Goal: Information Seeking & Learning: Learn about a topic

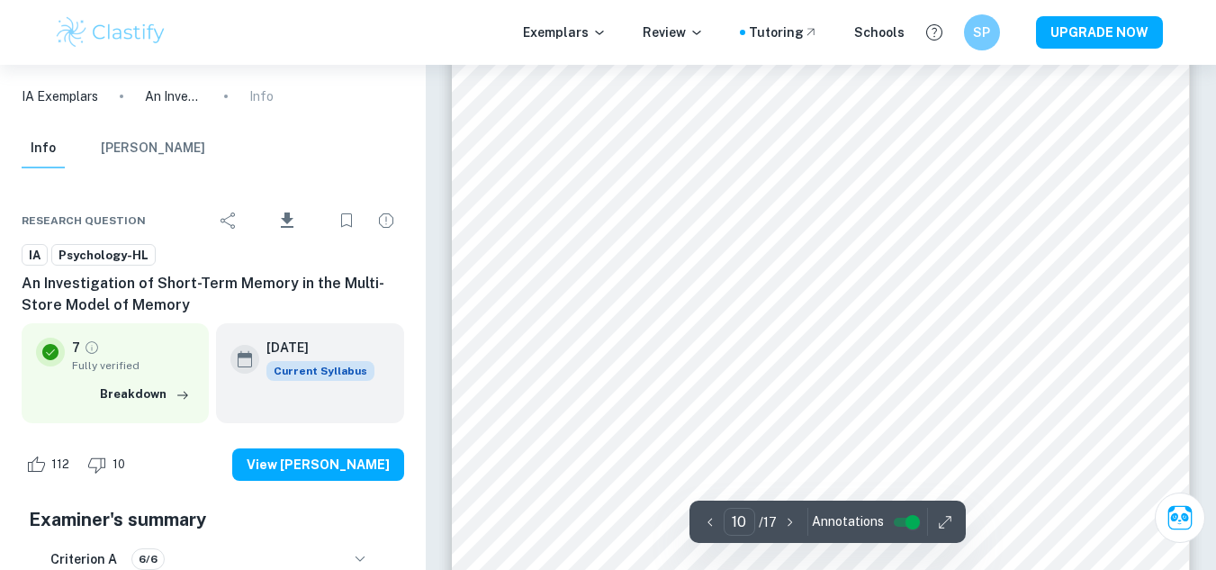
scroll to position [9074, 0]
type input "4"
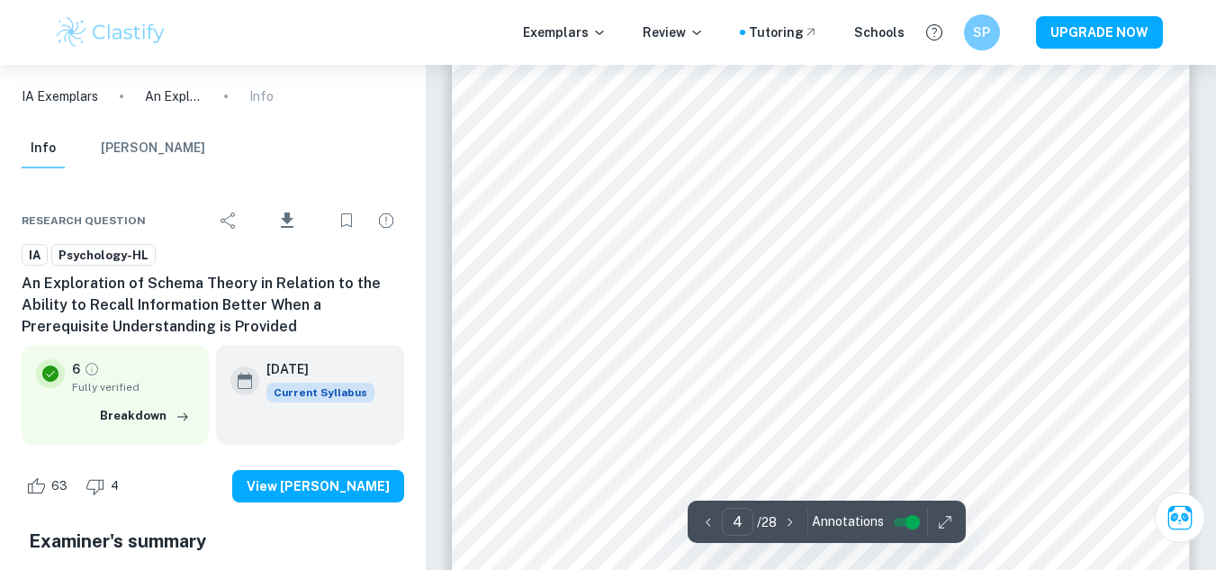
scroll to position [3285, 0]
type input "3"
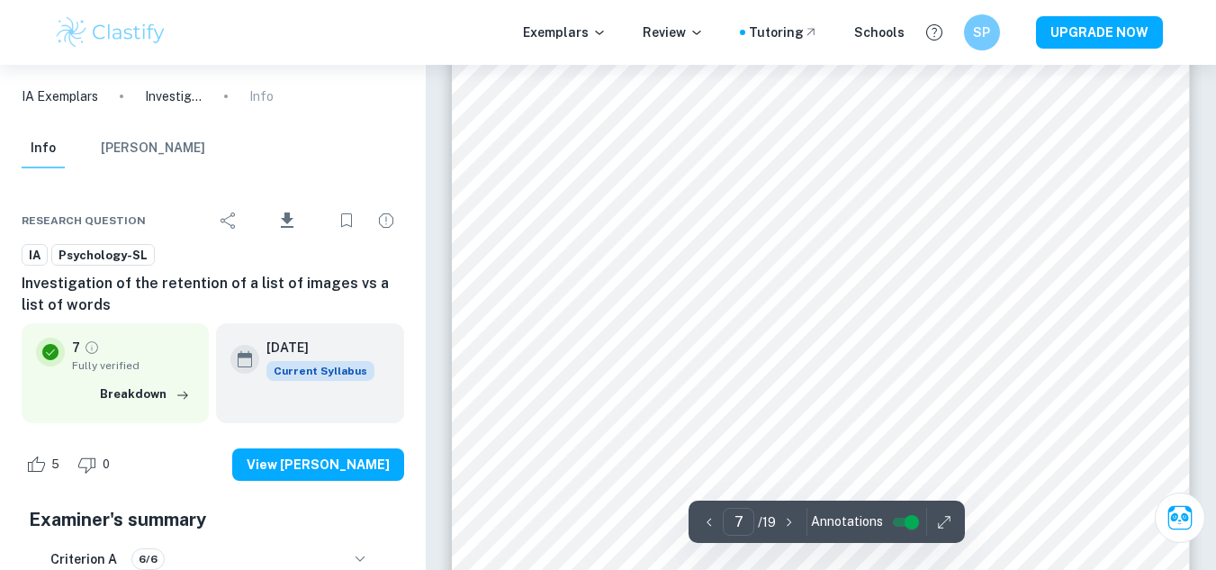
scroll to position [6093, 0]
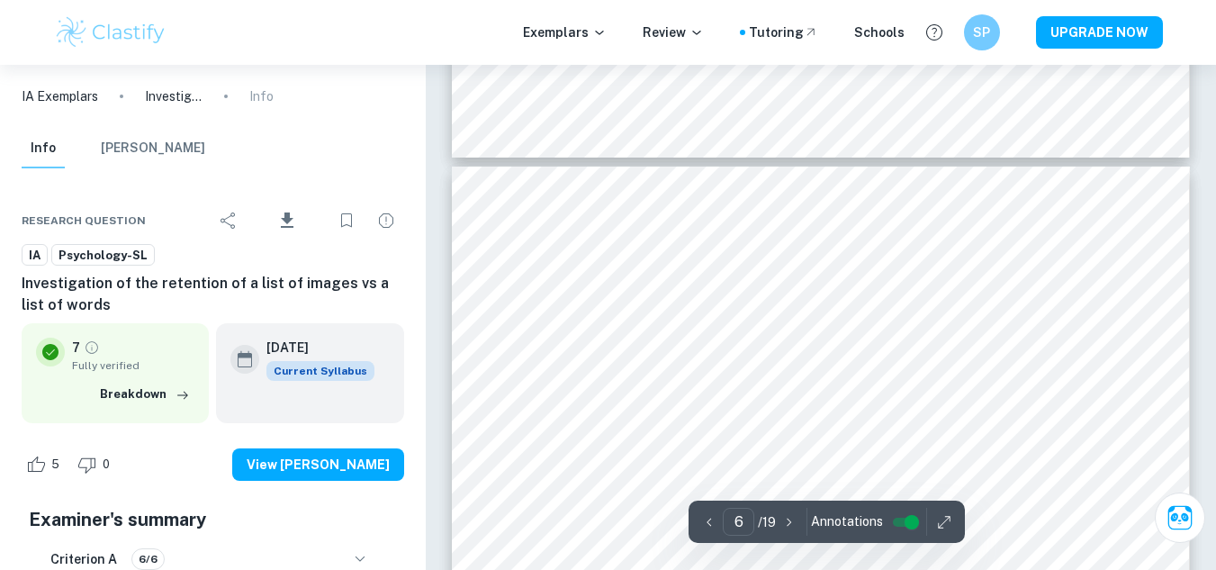
type input "5"
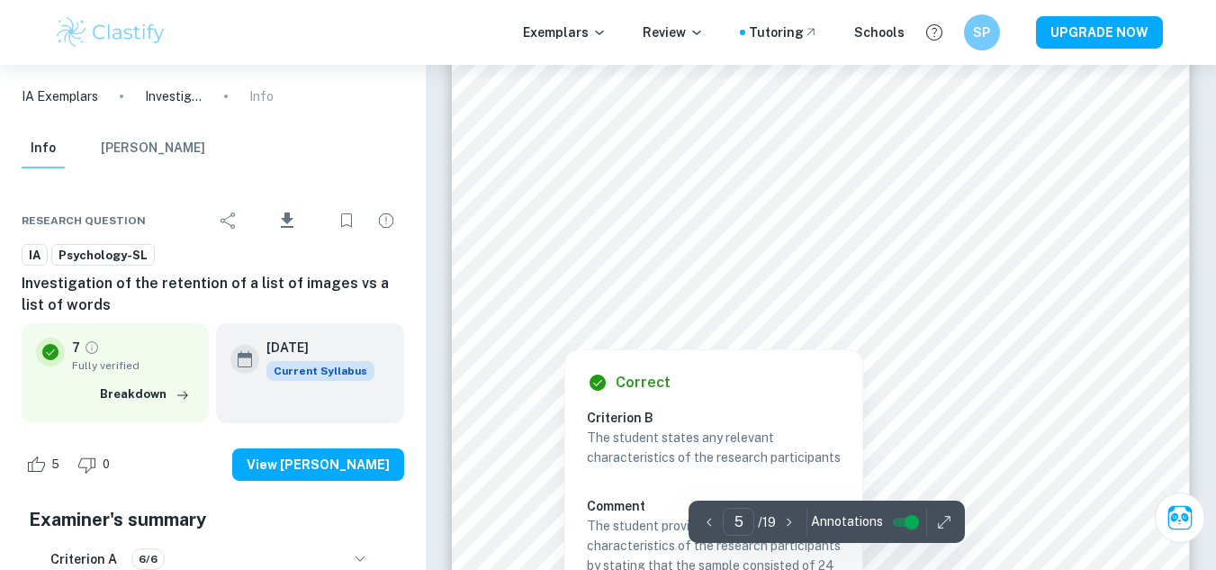
scroll to position [4554, 0]
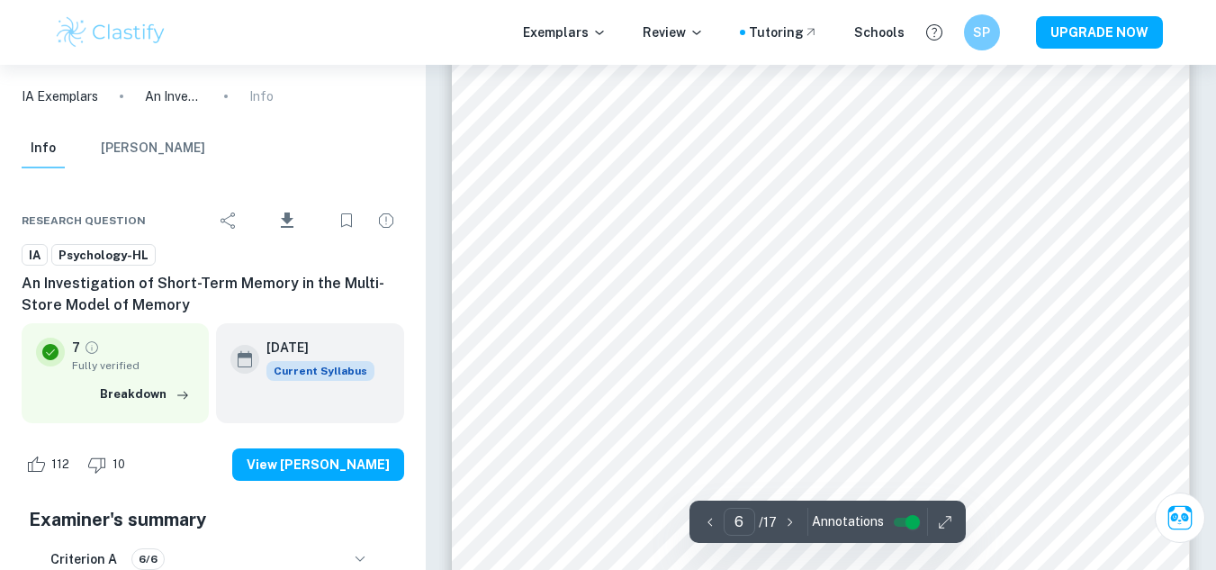
scroll to position [5108, 0]
type input "4"
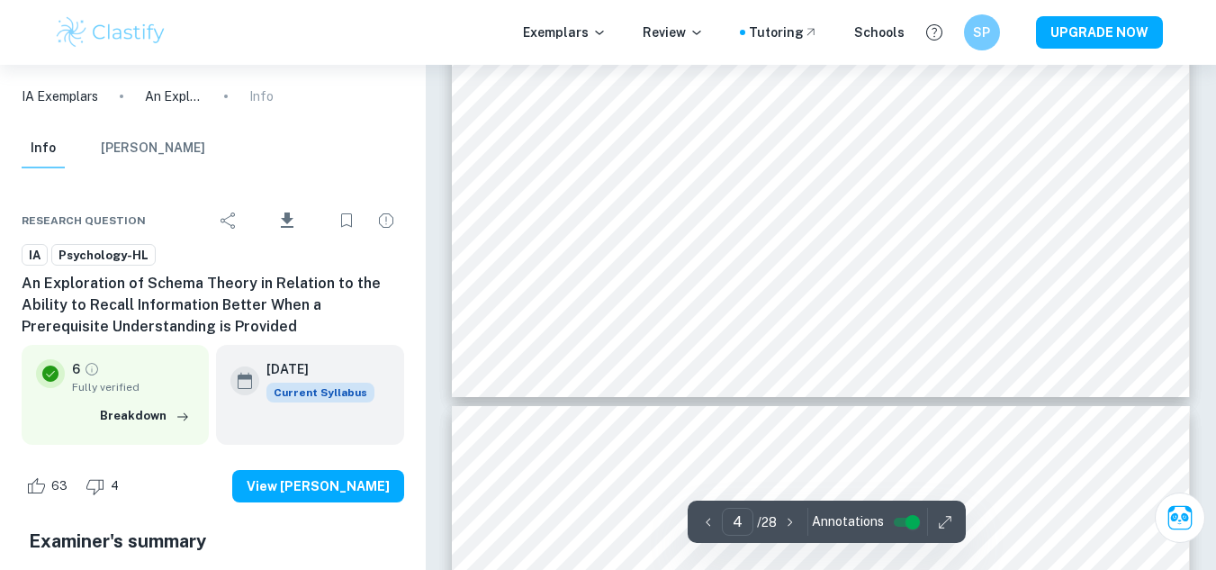
type input "5"
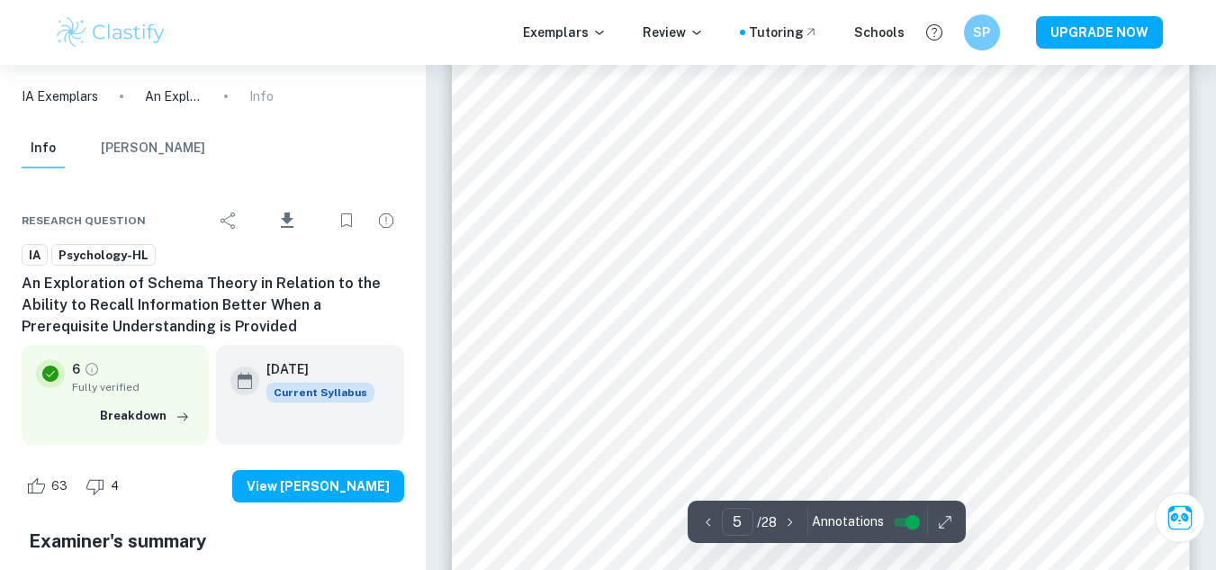
scroll to position [4374, 0]
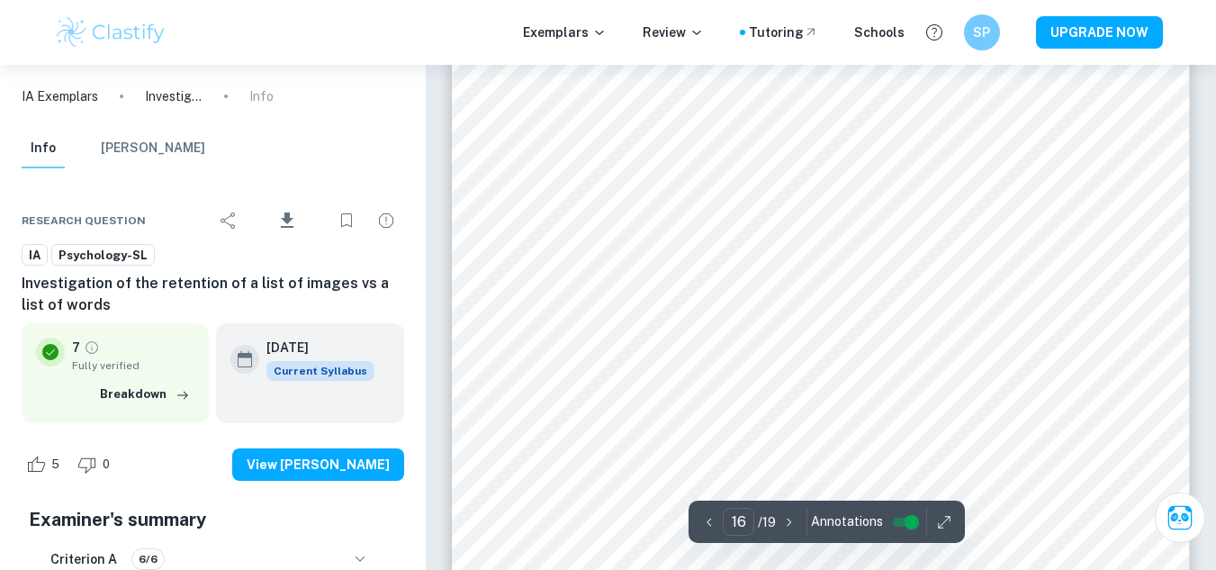
scroll to position [15199, 0]
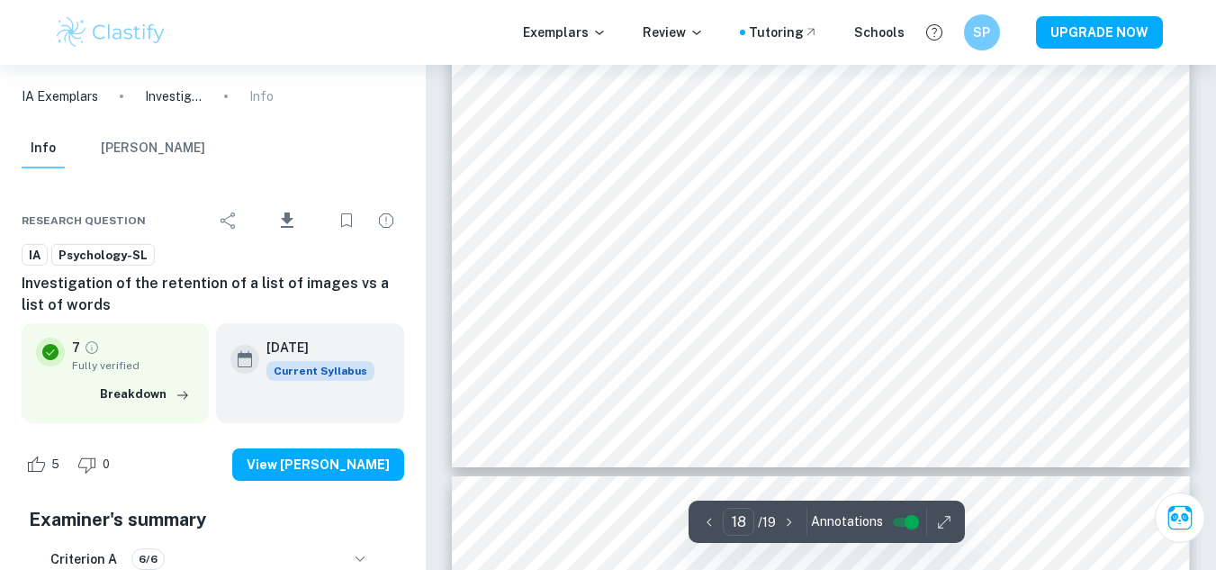
type input "19"
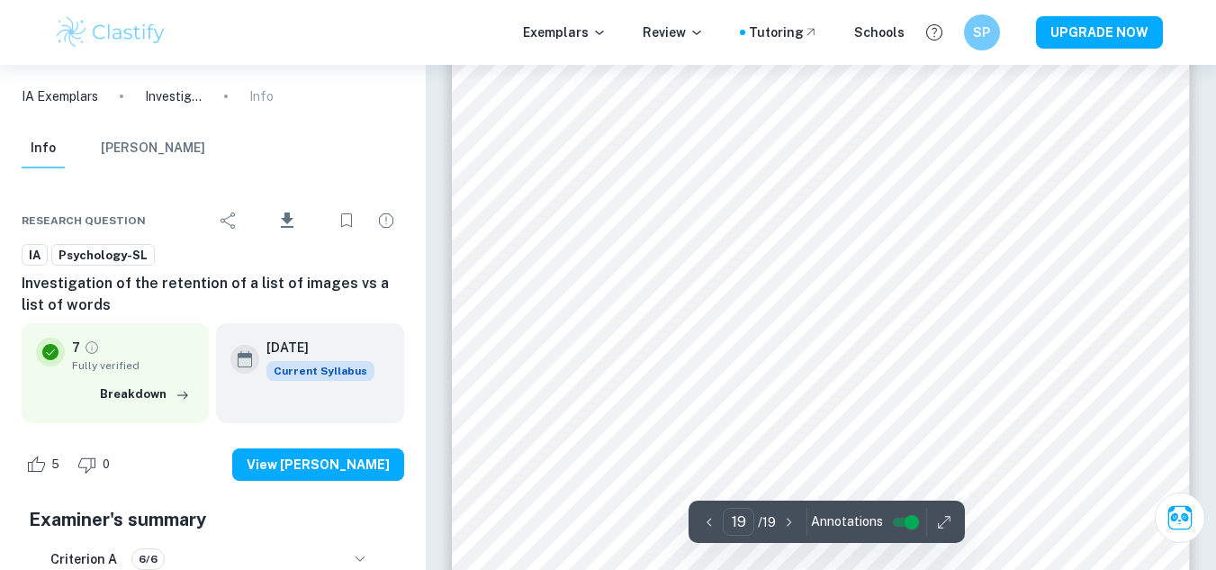
scroll to position [18295, 0]
type input "5"
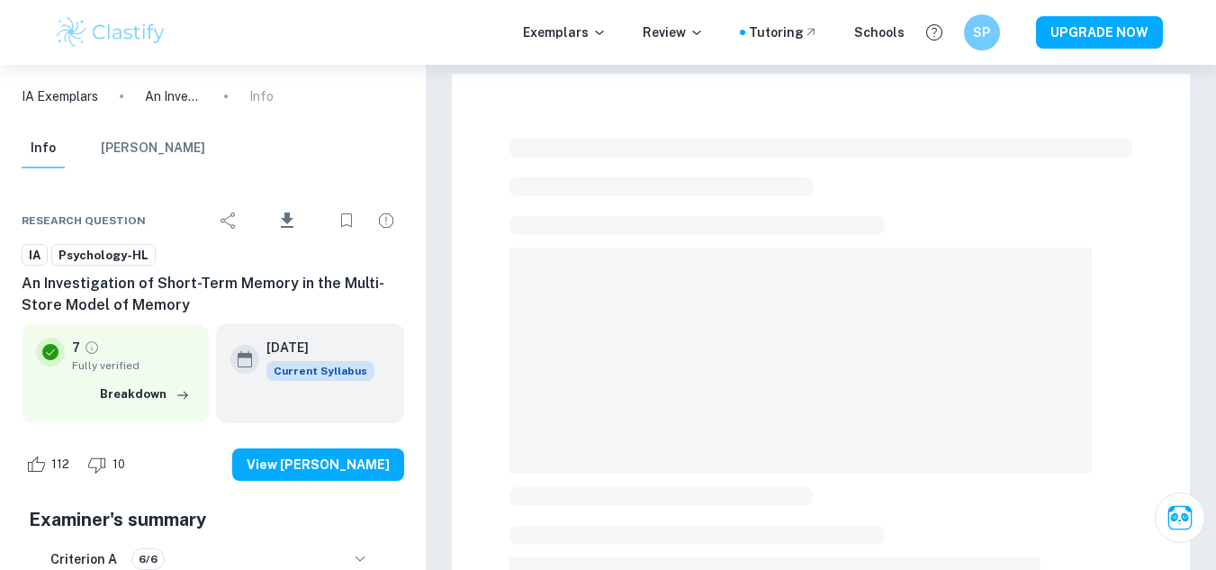
scroll to position [557, 0]
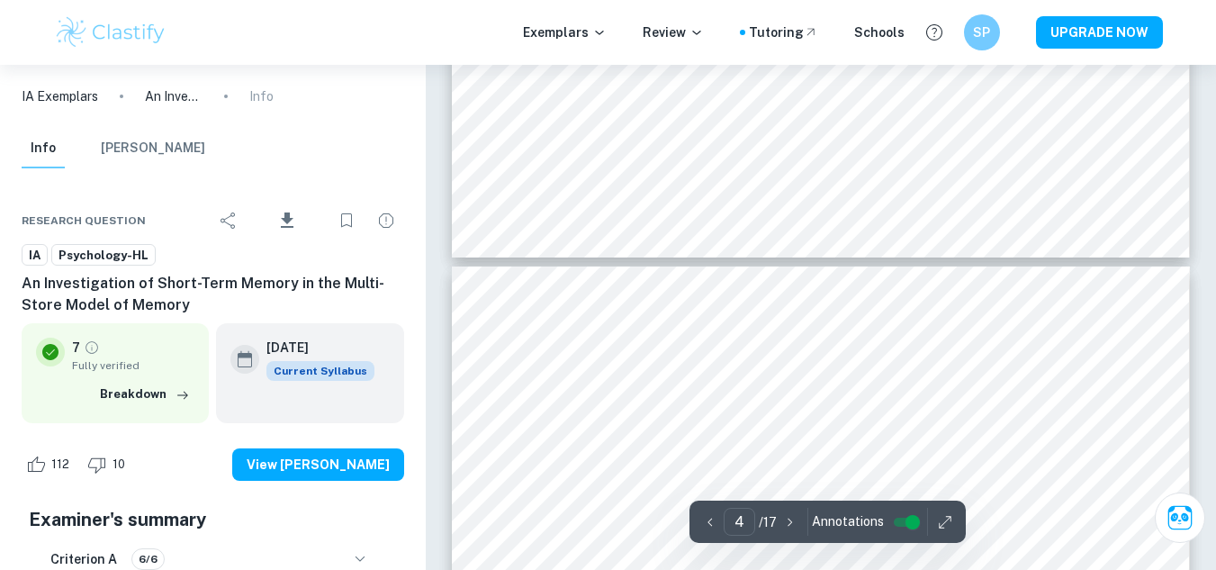
type input "5"
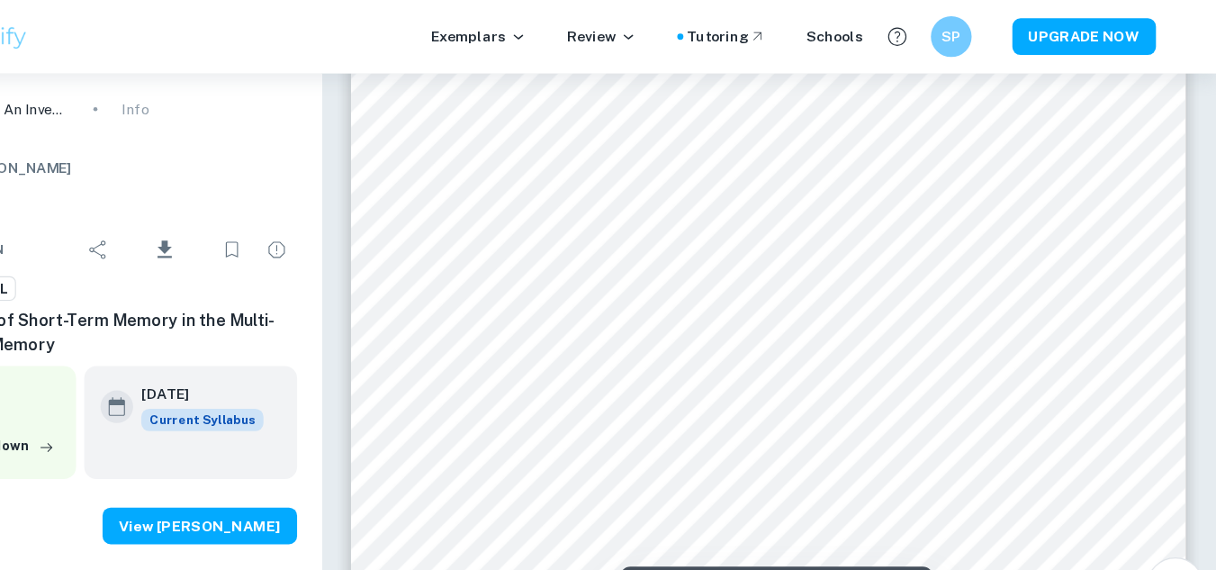
scroll to position [4250, 0]
